Goal: Information Seeking & Learning: Check status

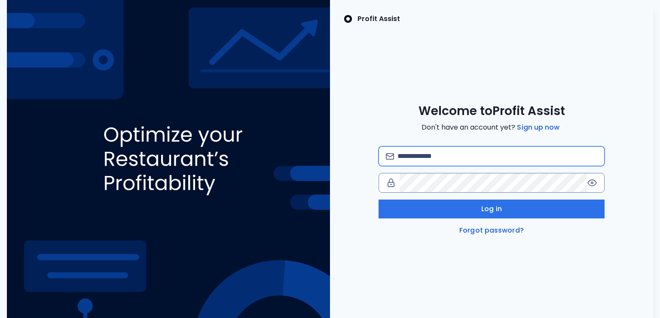
click at [418, 154] on input "email" at bounding box center [497, 156] width 200 height 19
type input "**********"
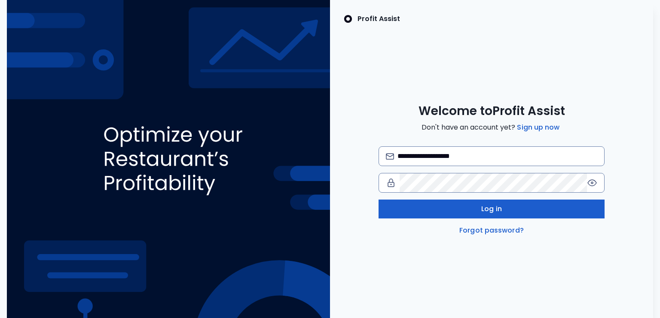
click at [448, 207] on button "Log in" at bounding box center [491, 209] width 226 height 19
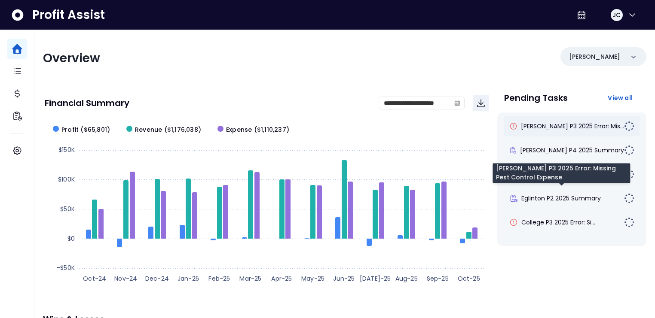
click at [562, 128] on span "[PERSON_NAME] P3 2025 Error: Mis..." at bounding box center [572, 126] width 103 height 9
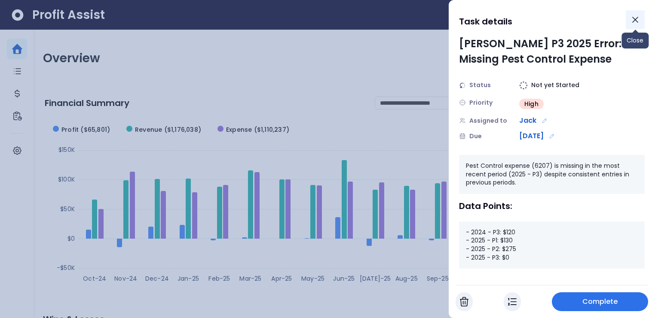
click at [634, 20] on icon "Close" at bounding box center [635, 20] width 10 height 10
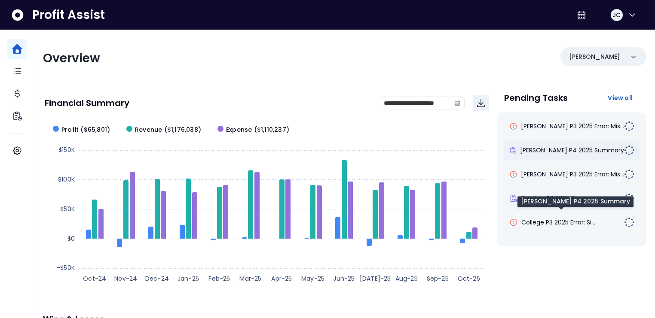
click at [551, 149] on span "[PERSON_NAME] P4 2025 Summary" at bounding box center [572, 150] width 104 height 9
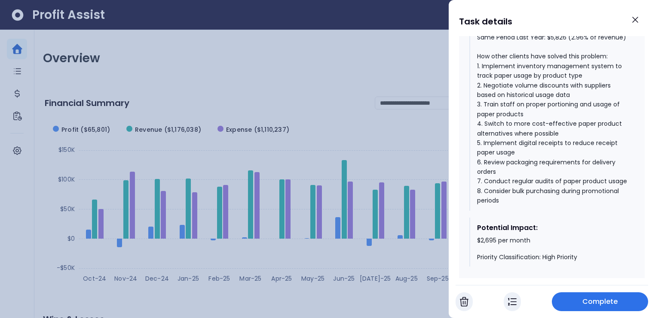
scroll to position [520, 0]
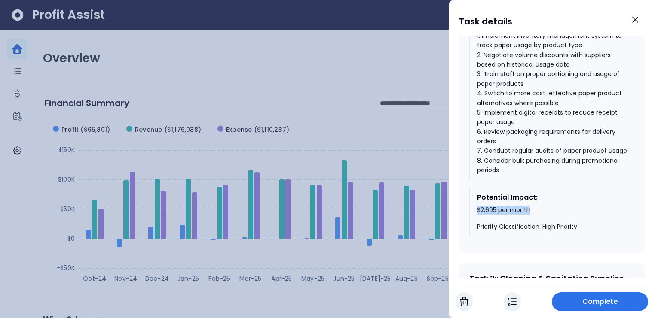
drag, startPoint x: 476, startPoint y: 213, endPoint x: 553, endPoint y: 216, distance: 76.9
click at [553, 216] on div "$2,695 per month Priority Classification: High Priority" at bounding box center [552, 218] width 150 height 25
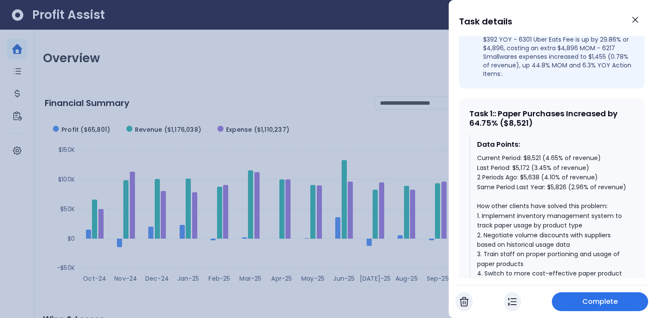
scroll to position [339, 0]
click at [634, 19] on icon "Close" at bounding box center [635, 20] width 10 height 10
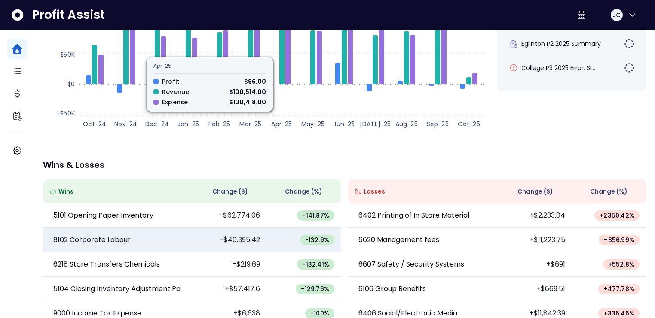
scroll to position [214, 0]
